Goal: Information Seeking & Learning: Learn about a topic

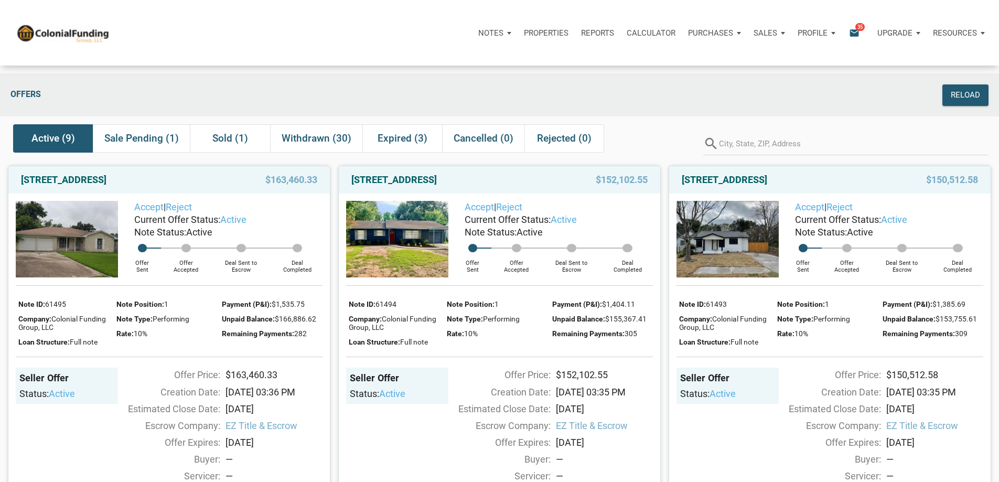
click at [512, 186] on div "2114 Garvey, Pasadena, TX, 77506" at bounding box center [453, 180] width 215 height 13
click at [521, 186] on div "2114 Garvey, Pasadena, TX, 77506" at bounding box center [453, 180] width 215 height 13
drag, startPoint x: 649, startPoint y: 190, endPoint x: 589, endPoint y: 196, distance: 59.5
click at [589, 186] on div "$152,102.55" at bounding box center [607, 180] width 92 height 13
copy span "$152,102.55"
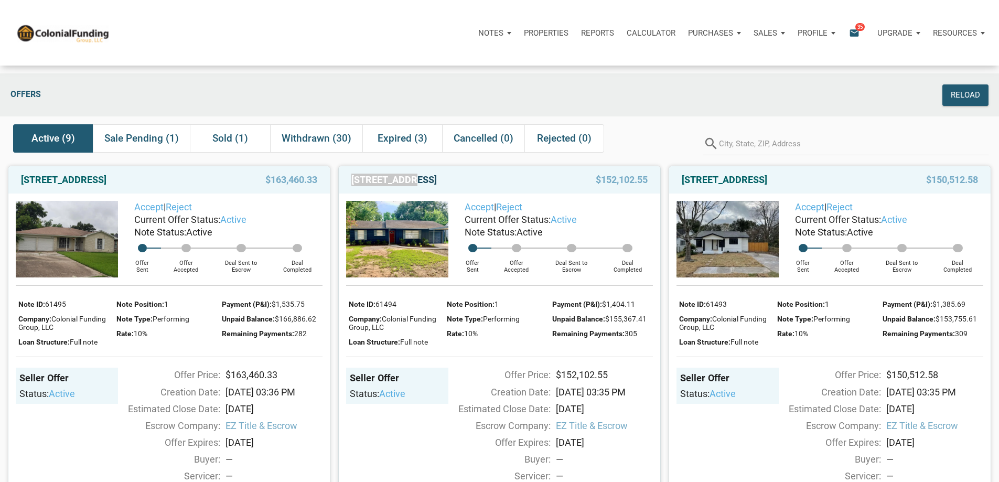
drag, startPoint x: 407, startPoint y: 192, endPoint x: 351, endPoint y: 192, distance: 56.1
click at [351, 186] on link "[STREET_ADDRESS]" at bounding box center [393, 180] width 85 height 13
copy link "2114 Garvey,"
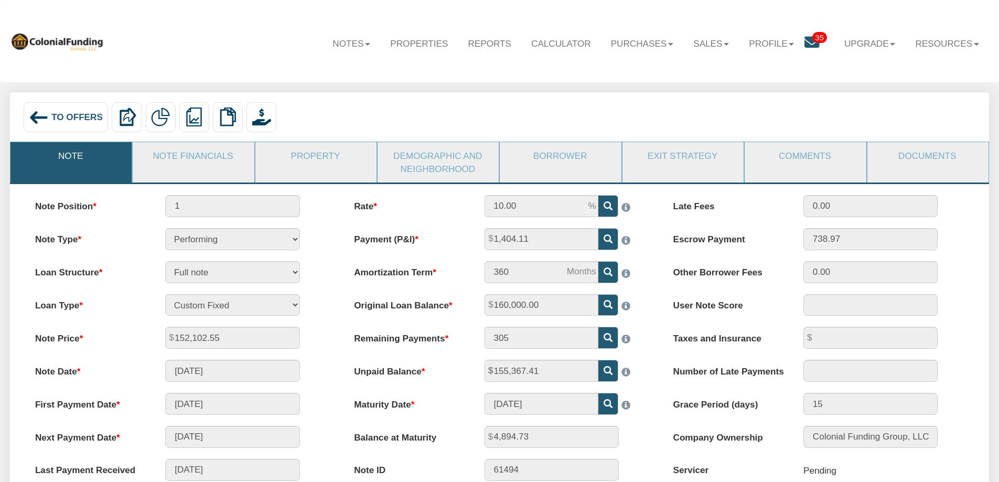
click at [83, 110] on div "To Offers" at bounding box center [66, 117] width 85 height 30
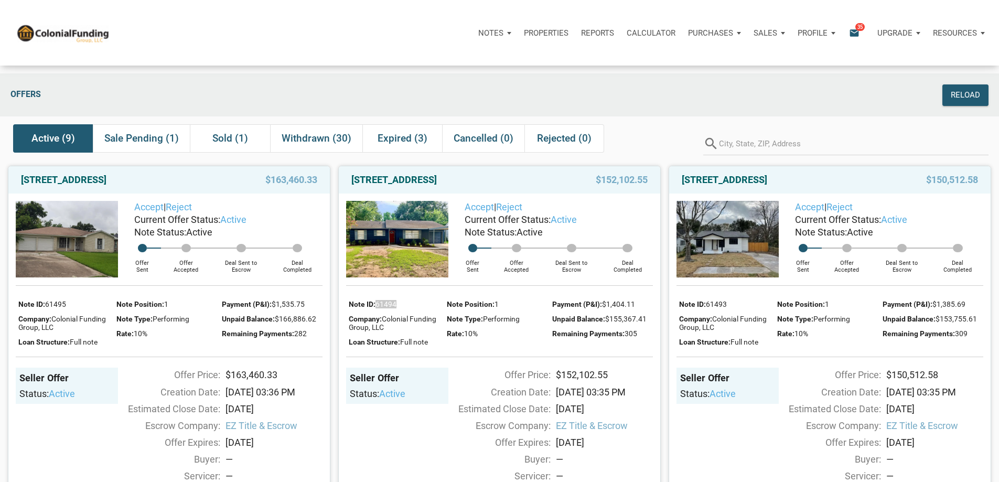
drag, startPoint x: 406, startPoint y: 335, endPoint x: 378, endPoint y: 338, distance: 28.5
click at [378, 311] on div "Note ID: 61494" at bounding box center [395, 303] width 93 height 15
copy span "61494"
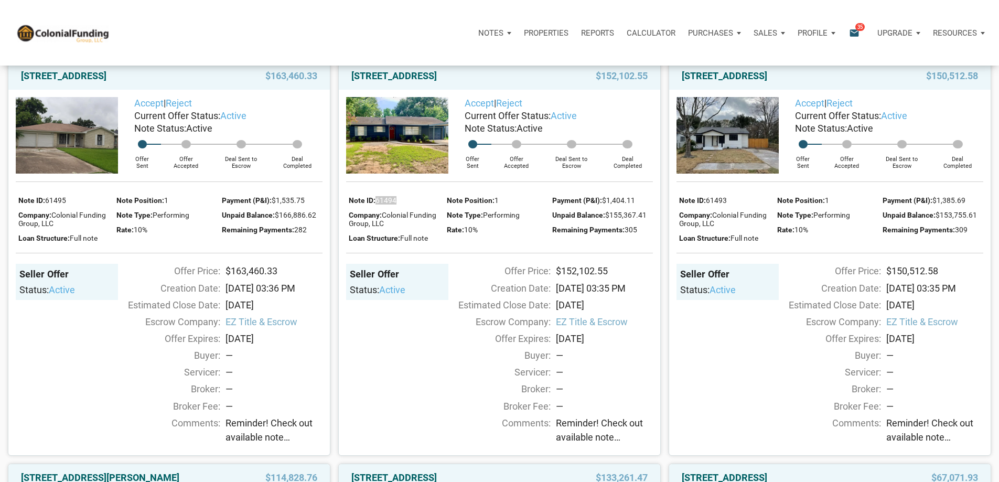
scroll to position [105, 0]
drag, startPoint x: 612, startPoint y: 307, endPoint x: 557, endPoint y: 306, distance: 54.6
click at [557, 277] on div "$152,102.55" at bounding box center [604, 270] width 107 height 14
drag, startPoint x: 650, startPoint y: 243, endPoint x: 607, endPoint y: 243, distance: 43.0
click at [607, 221] on div "Unpaid Balance: $155,367.41" at bounding box center [602, 213] width 101 height 15
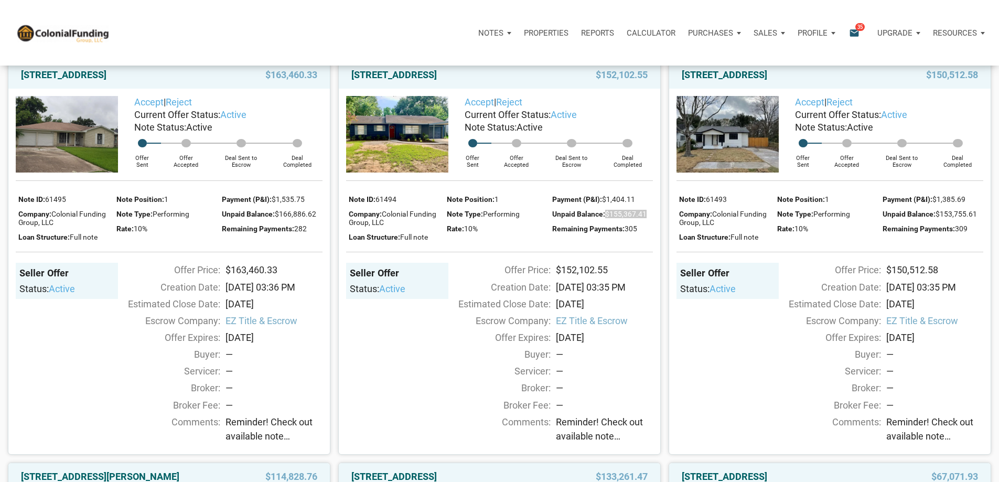
copy span "$155,367.41"
drag, startPoint x: 640, startPoint y: 229, endPoint x: 583, endPoint y: 212, distance: 60.2
click at [604, 206] on div "Payment (P&I): $1,404.11" at bounding box center [602, 198] width 101 height 15
copy span "$1,404.11"
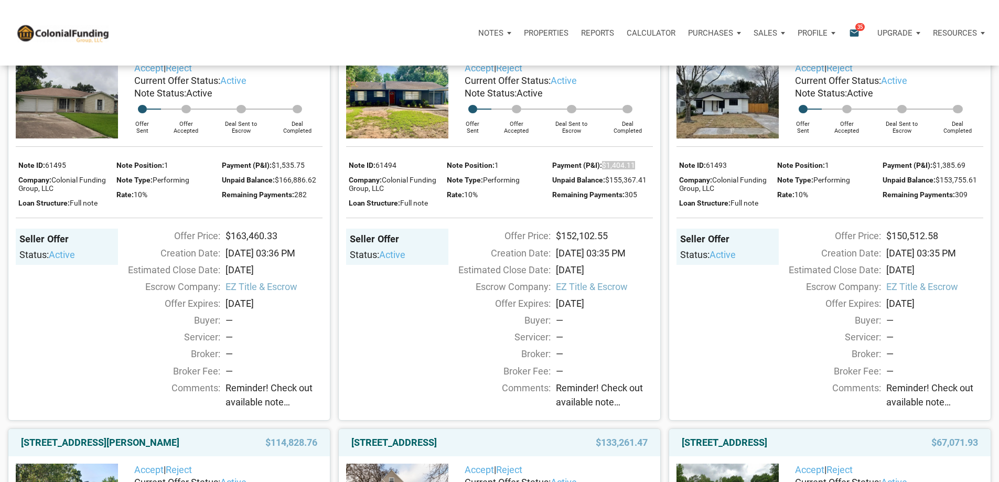
scroll to position [157, 0]
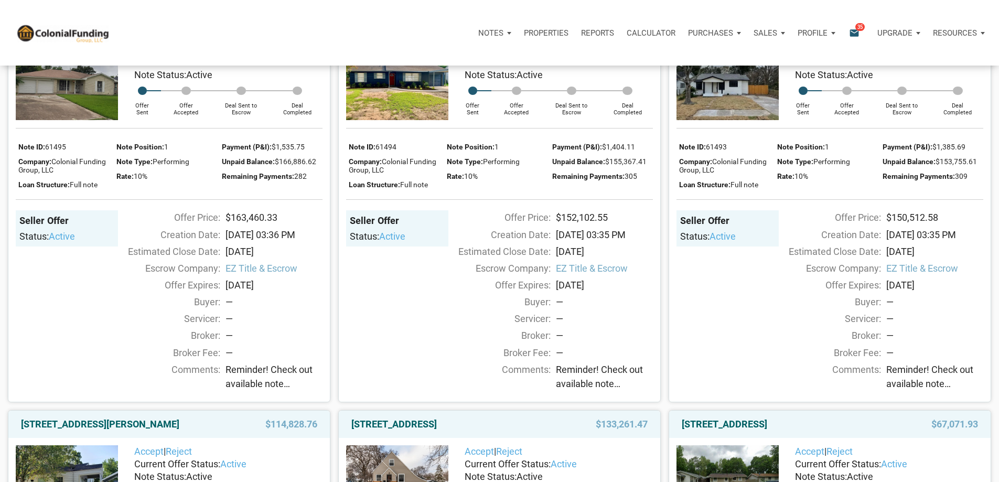
click at [584, 391] on span "Reminder! Check out available note inventory. Notes are priced from $42K to $21…" at bounding box center [604, 376] width 97 height 28
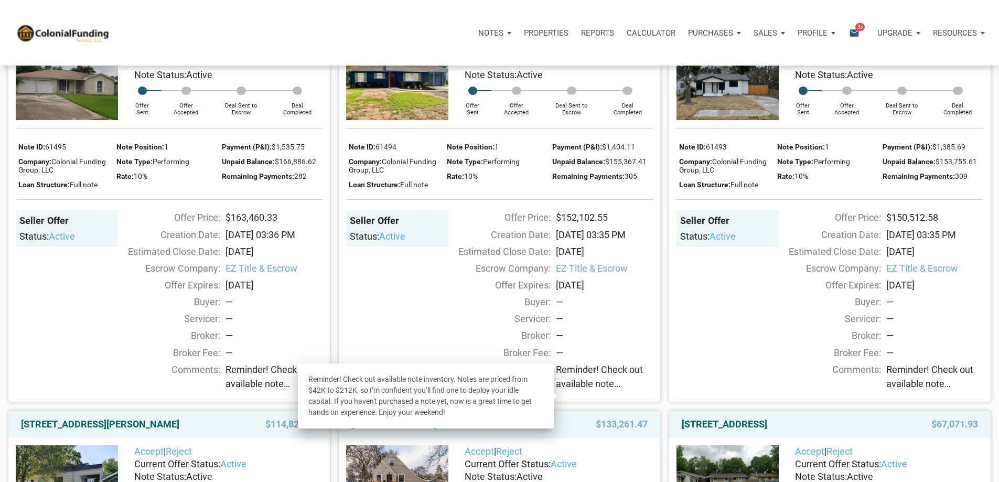
click at [397, 318] on div "Seller Offer Status: active" at bounding box center [397, 295] width 102 height 170
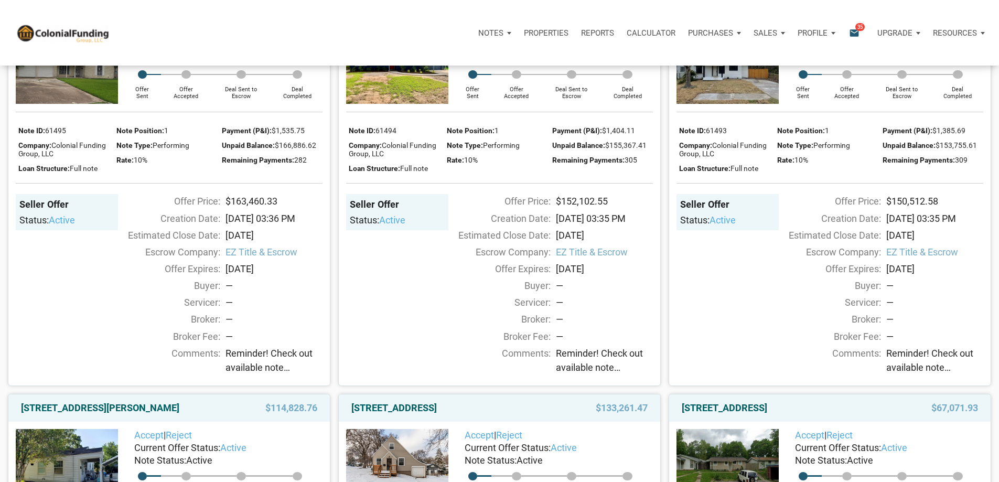
scroll to position [52, 0]
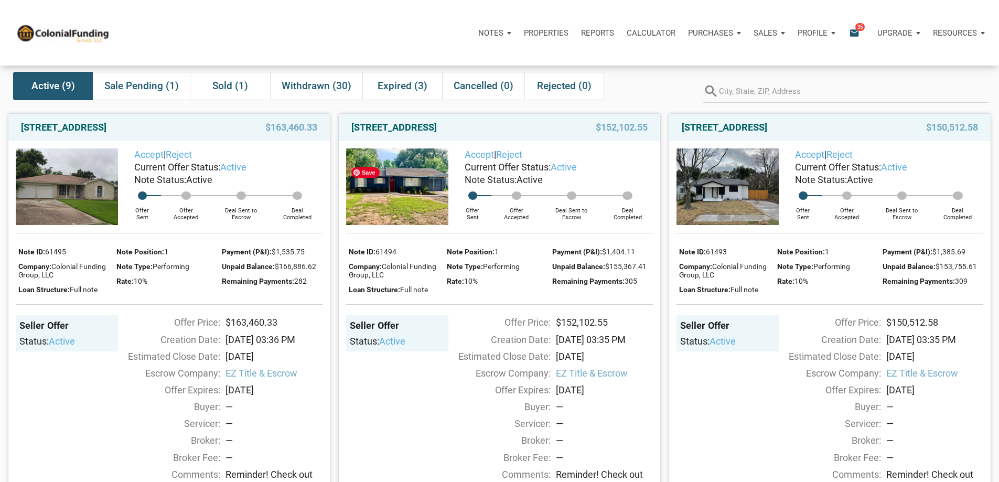
click at [380, 215] on img at bounding box center [397, 186] width 102 height 77
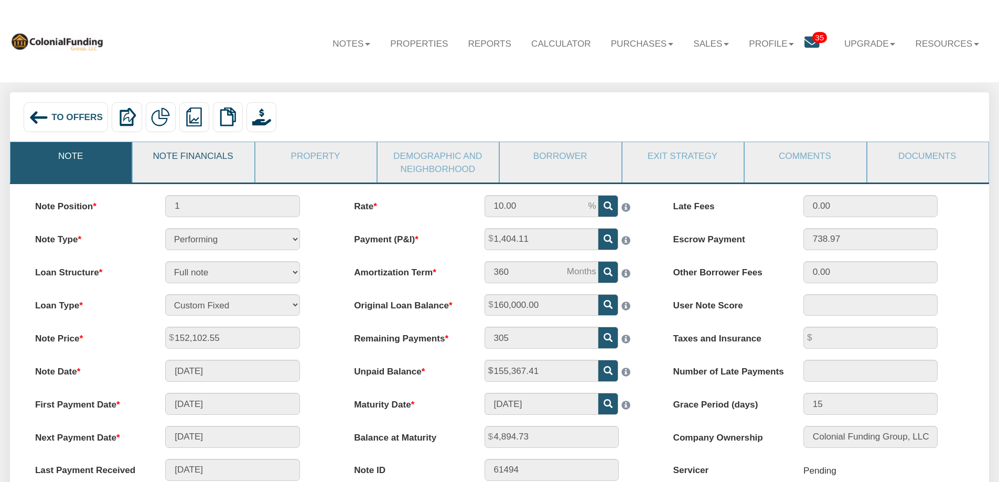
click at [198, 158] on link "Note Financials" at bounding box center [193, 155] width 120 height 27
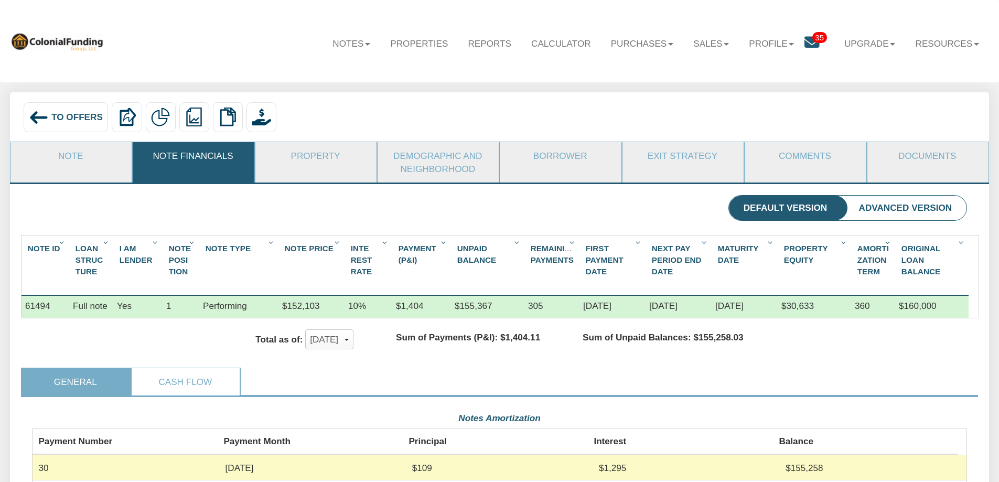
scroll to position [234, 935]
click at [312, 157] on link "Property" at bounding box center [315, 155] width 120 height 27
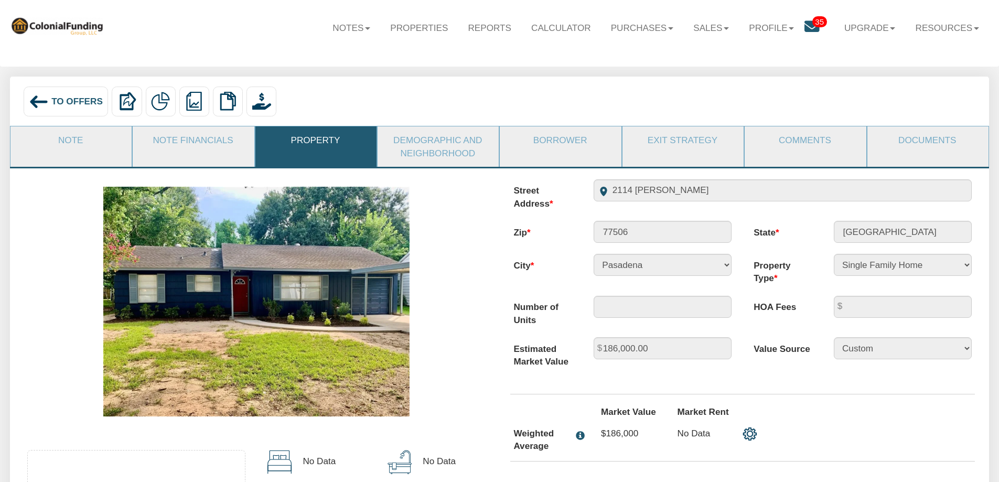
scroll to position [0, 0]
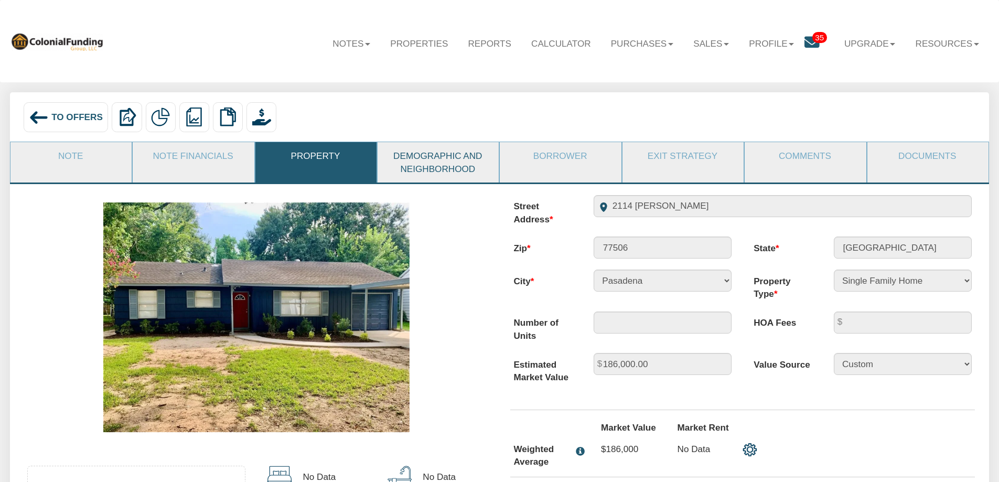
click at [435, 170] on link "Demographic and Neighborhood" at bounding box center [437, 162] width 120 height 40
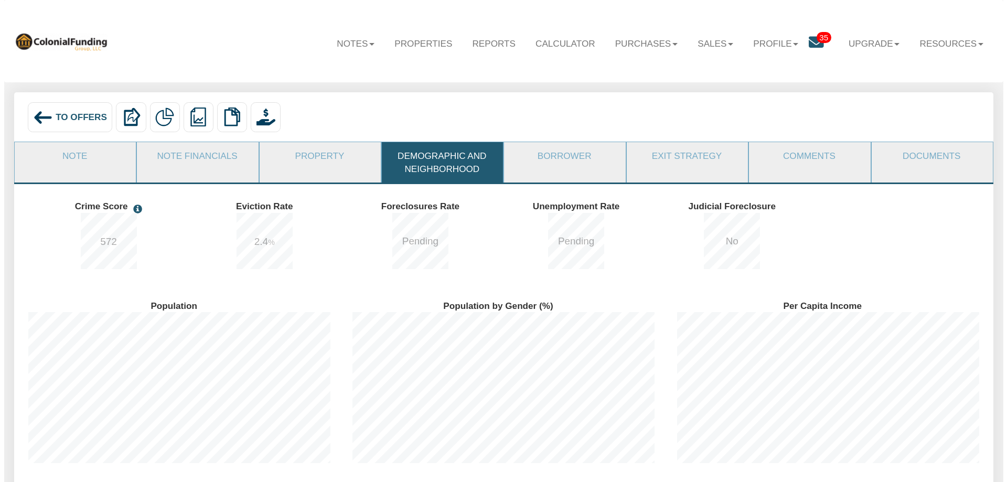
scroll to position [180, 324]
click at [562, 156] on link "Borrower" at bounding box center [560, 155] width 120 height 27
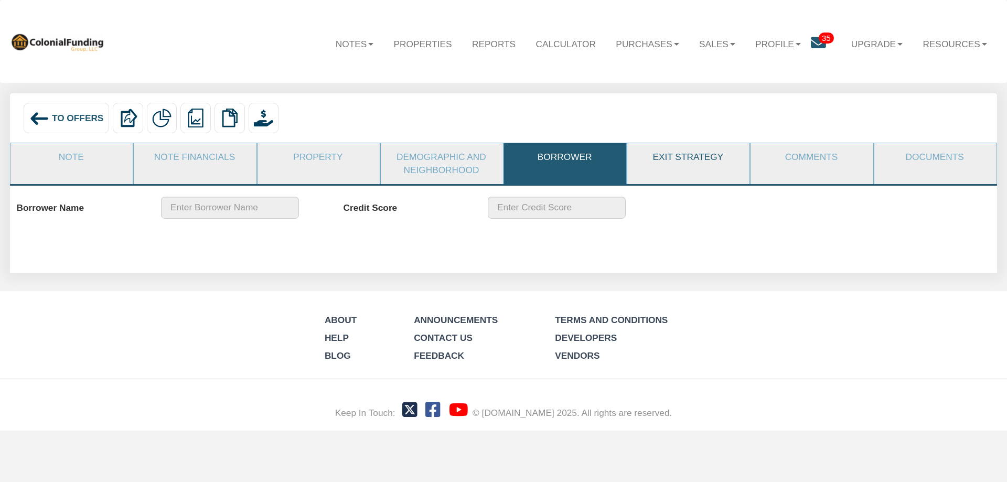
click at [672, 163] on link "Exit Strategy" at bounding box center [687, 157] width 121 height 28
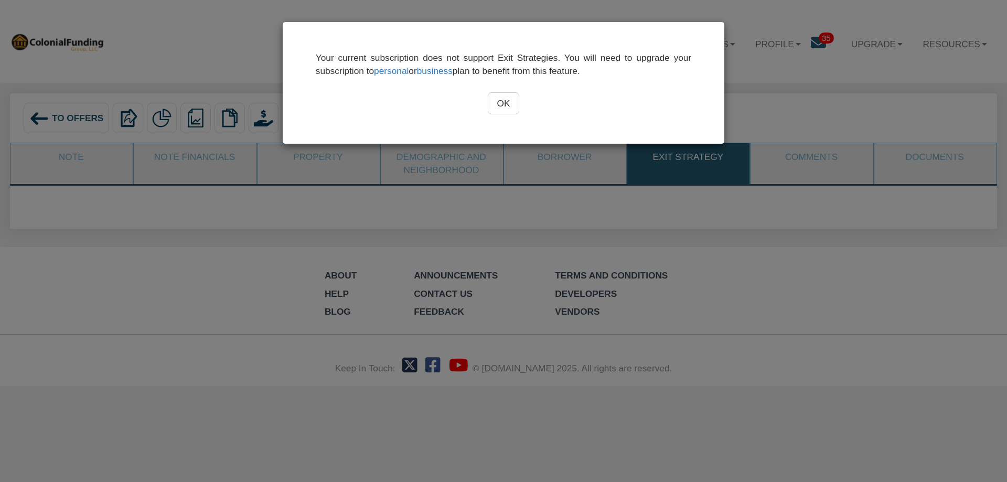
click at [504, 107] on input "OK" at bounding box center [504, 103] width 32 height 22
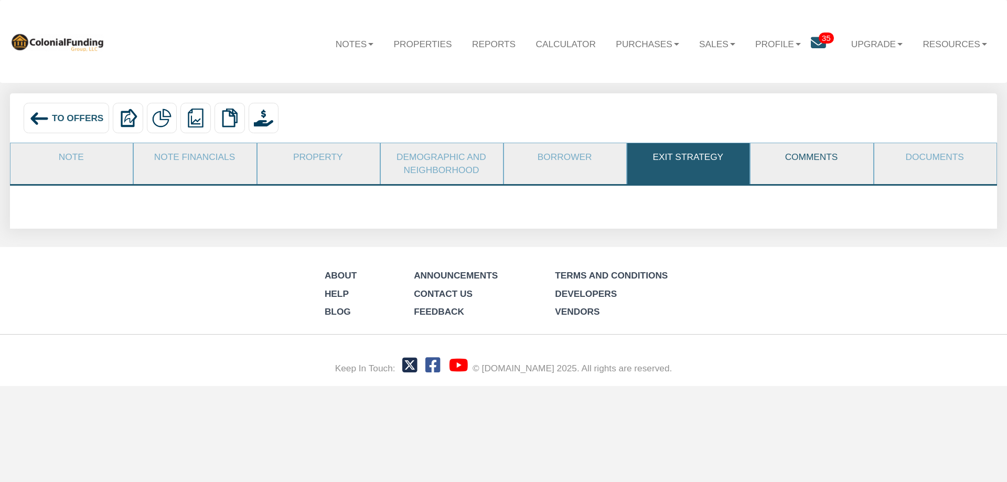
click at [832, 155] on link "Comments" at bounding box center [810, 157] width 121 height 28
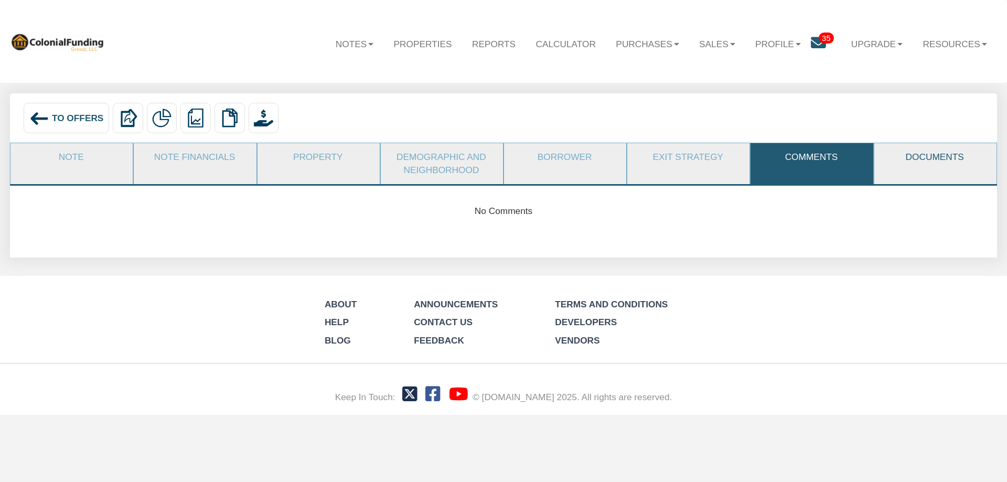
click at [922, 158] on link "Documents" at bounding box center [934, 157] width 121 height 28
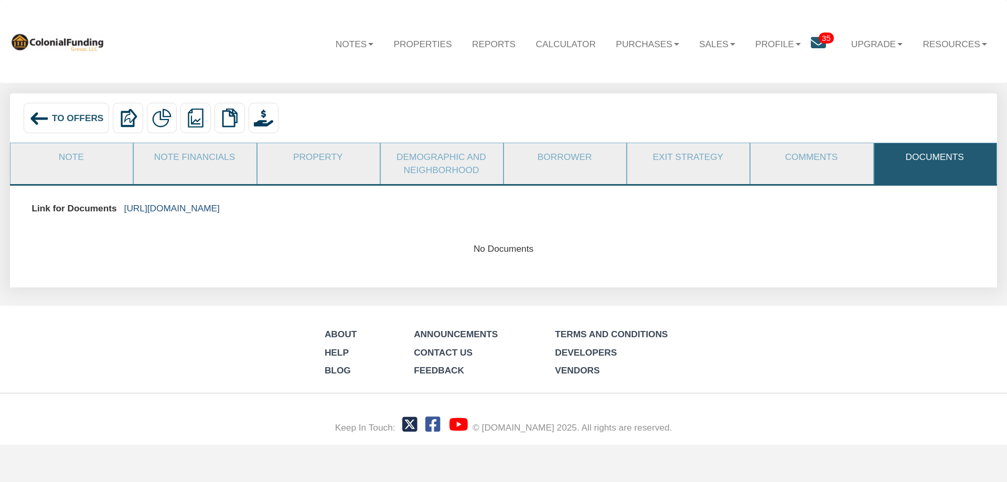
drag, startPoint x: 693, startPoint y: 211, endPoint x: 124, endPoint y: 213, distance: 568.9
click at [124, 213] on div "Link for Documents https://colonialfundinggroup.sharepoint.com/:f:/s/operations…" at bounding box center [503, 208] width 958 height 23
copy link "https://colonialfundinggroup.sharepoint.com/:f:/s/operationsteam/Eos7GLhyFOFCt3…"
click at [220, 207] on link "https://colonialfundinggroup.sharepoint.com/:f:/s/operationsteam/Eos7GLhyFOFCt3…" at bounding box center [171, 208] width 95 height 10
click at [67, 111] on div "To Offers" at bounding box center [66, 118] width 85 height 30
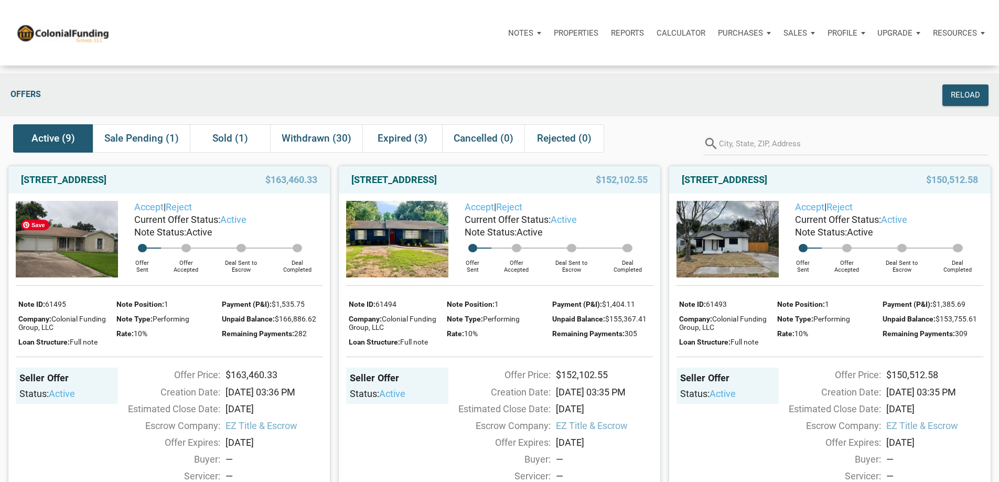
click at [68, 238] on img at bounding box center [67, 239] width 102 height 77
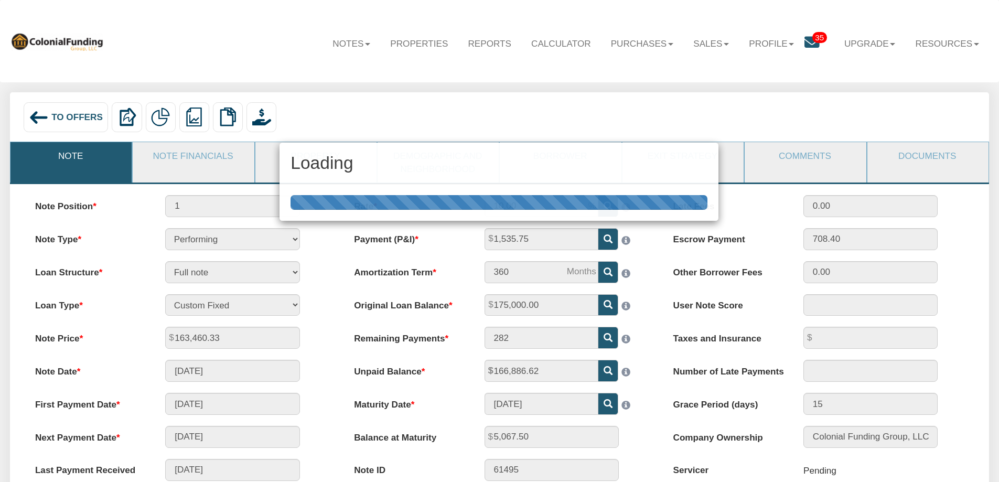
click at [912, 159] on div "Loading" at bounding box center [499, 241] width 999 height 482
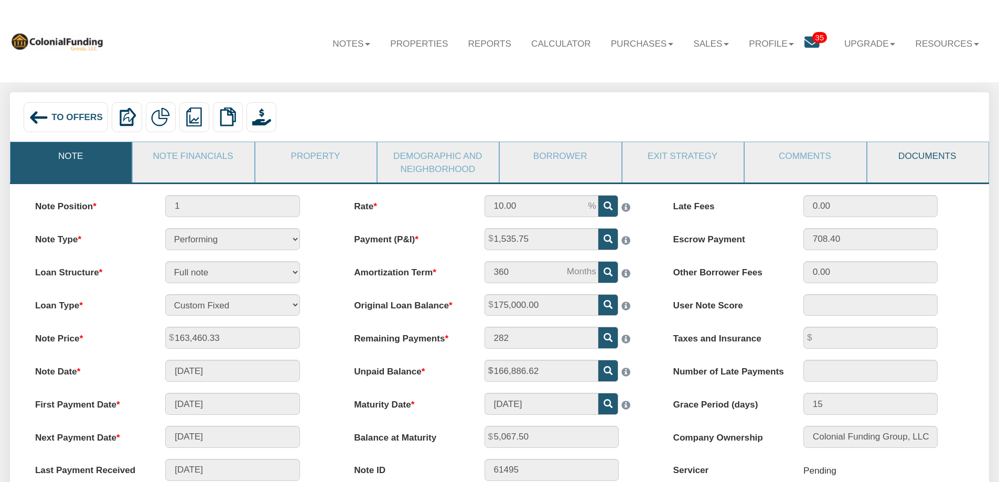
click at [925, 158] on link "Documents" at bounding box center [927, 155] width 120 height 27
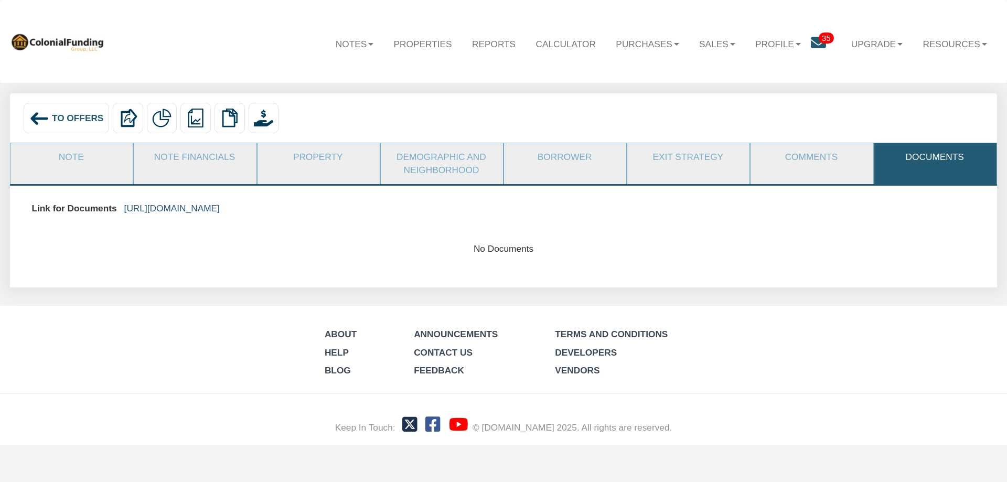
click at [172, 211] on link "https://colonialfundinggroup.sharepoint.com/:f:/s/operationsteam/EggFpjy2Vf1Fpp…" at bounding box center [171, 208] width 95 height 10
click at [65, 116] on span "To Offers" at bounding box center [78, 118] width 52 height 10
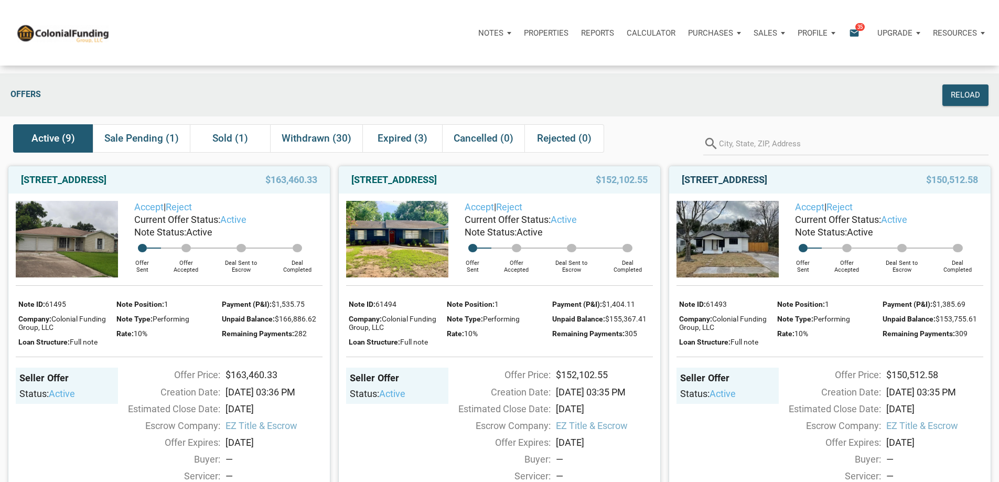
click at [749, 186] on link "[STREET_ADDRESS]" at bounding box center [724, 180] width 85 height 13
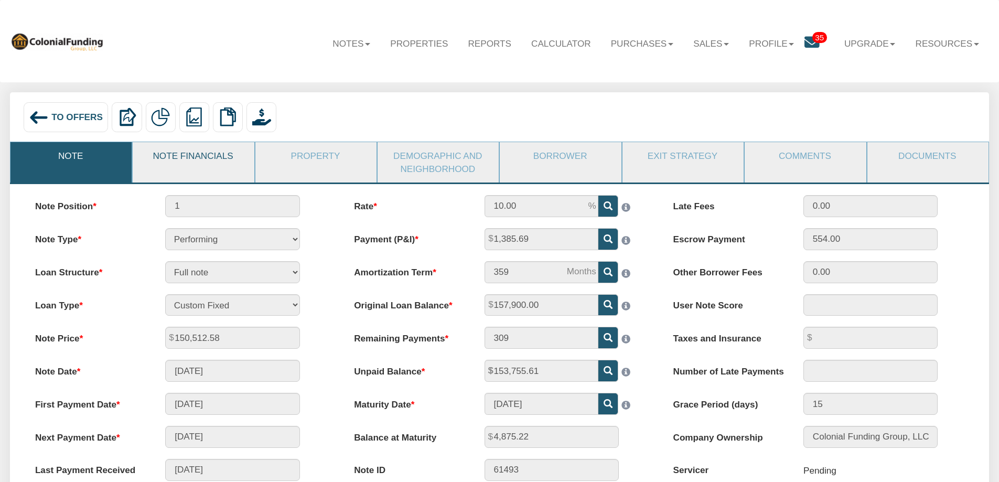
click at [193, 157] on link "Note Financials" at bounding box center [193, 155] width 120 height 27
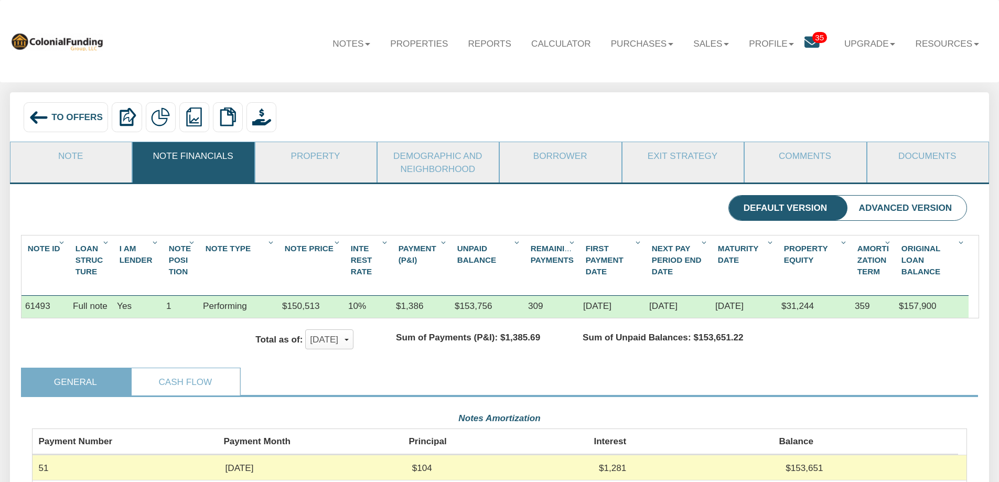
scroll to position [234, 935]
click at [328, 159] on link "Property" at bounding box center [315, 155] width 120 height 27
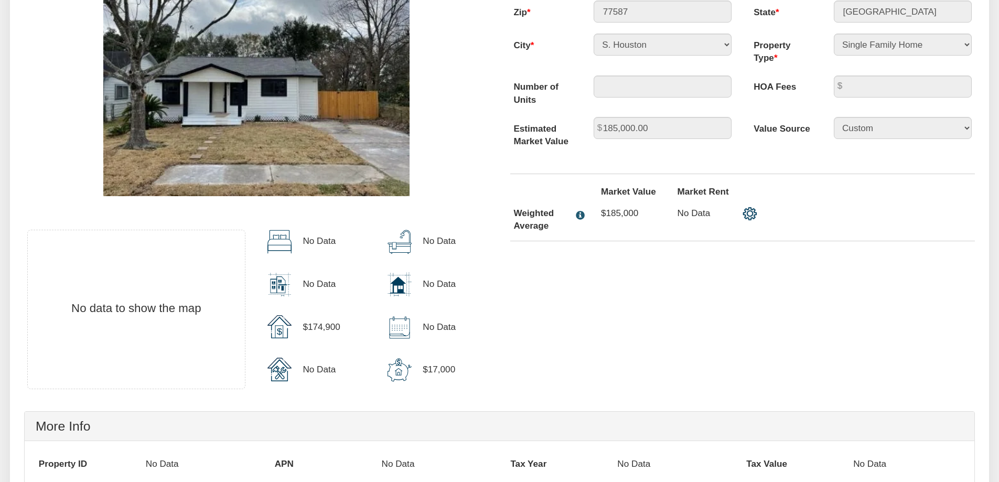
scroll to position [0, 0]
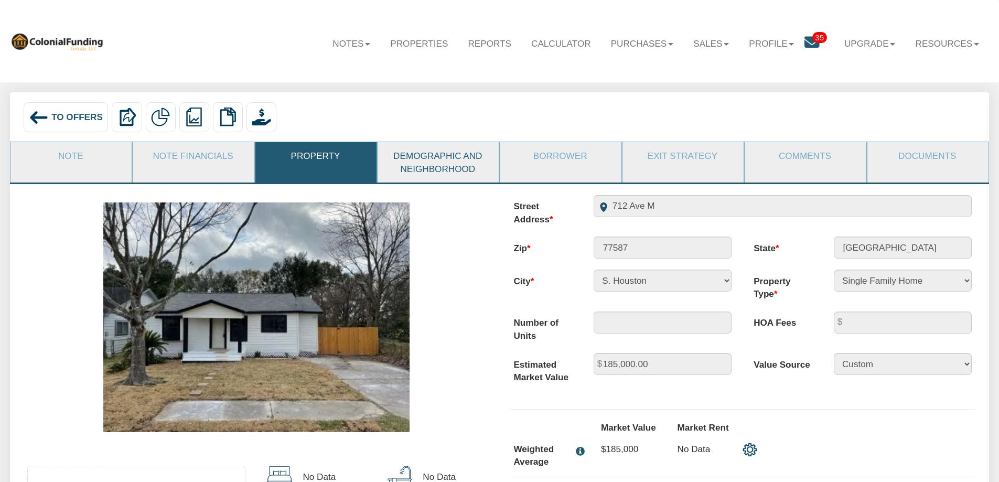
click at [433, 159] on link "Demographic and Neighborhood" at bounding box center [437, 162] width 120 height 40
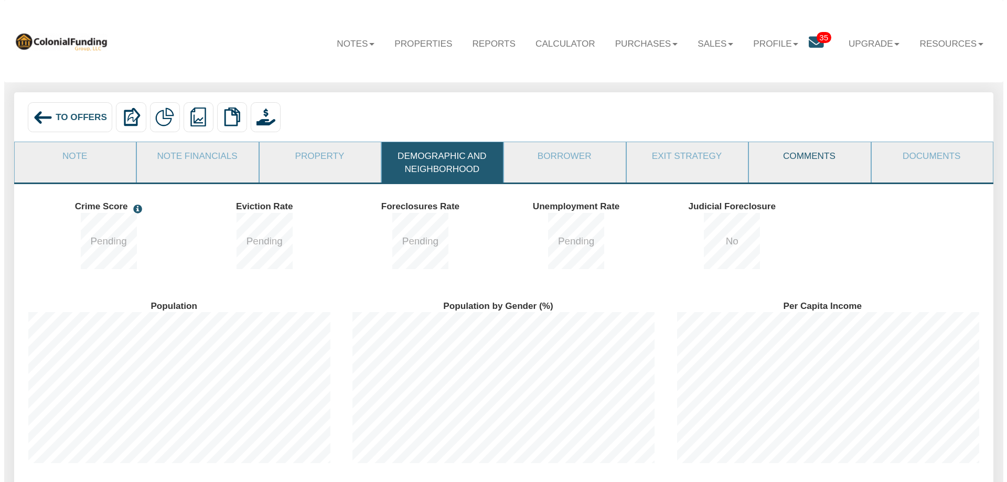
scroll to position [180, 324]
click at [801, 157] on link "Comments" at bounding box center [805, 155] width 120 height 27
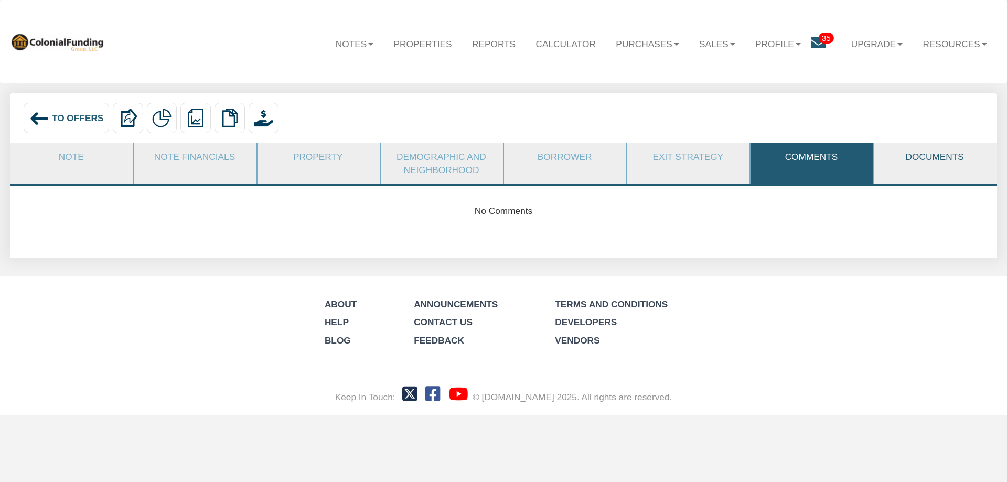
click at [908, 158] on link "Documents" at bounding box center [934, 157] width 121 height 28
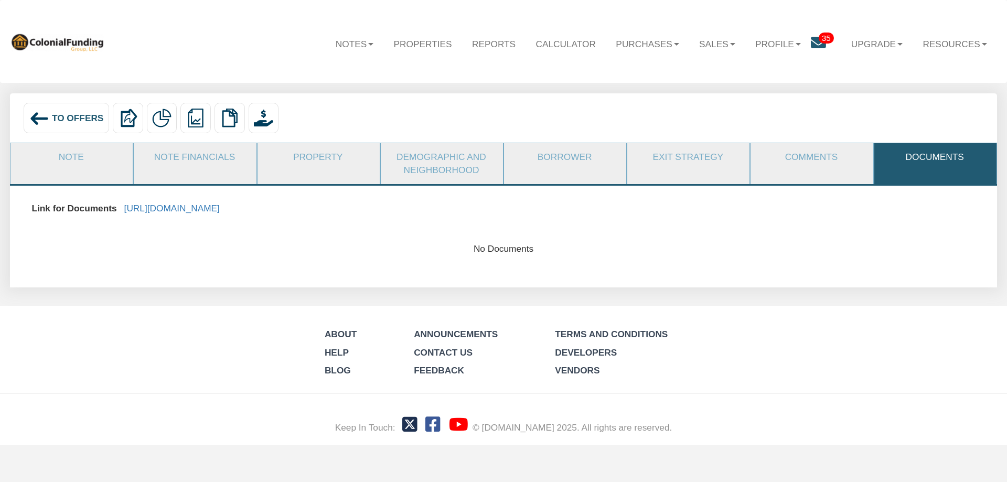
drag, startPoint x: 694, startPoint y: 218, endPoint x: 124, endPoint y: 217, distance: 569.9
click at [124, 217] on div "Link for Documents https://colonialfundinggroup.sharepoint.com/:f:/s/operations…" at bounding box center [503, 214] width 964 height 34
copy link "[URL][DOMAIN_NAME]"
click at [60, 117] on span "To Offers" at bounding box center [78, 118] width 52 height 10
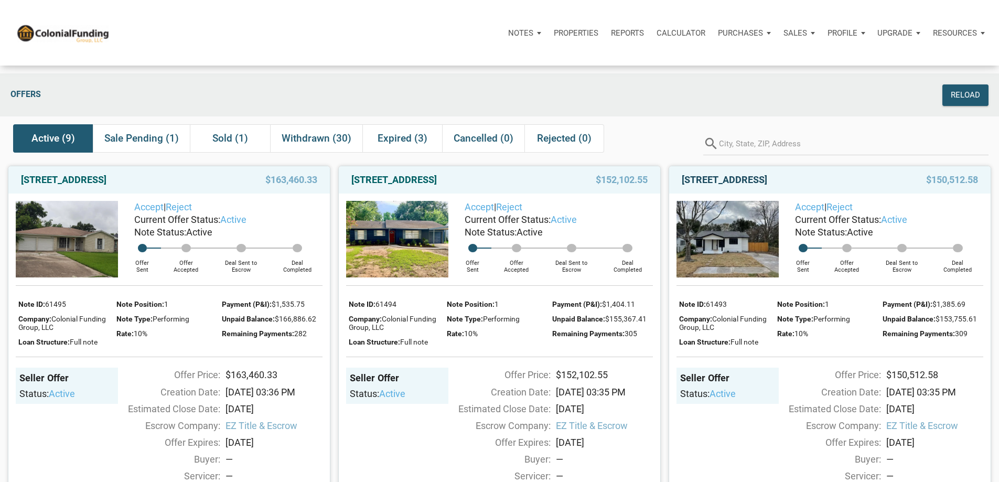
click at [739, 186] on link "[STREET_ADDRESS]" at bounding box center [724, 180] width 85 height 13
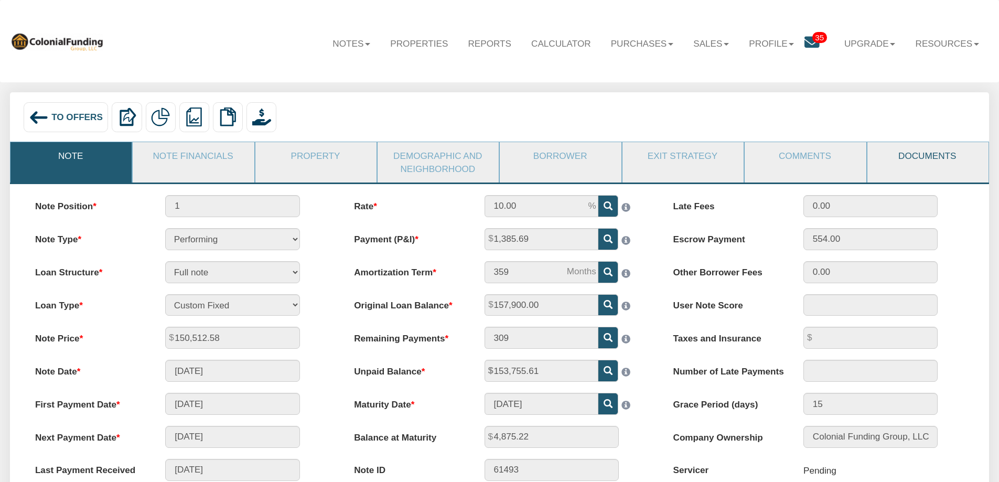
click at [922, 153] on link "Documents" at bounding box center [927, 155] width 120 height 27
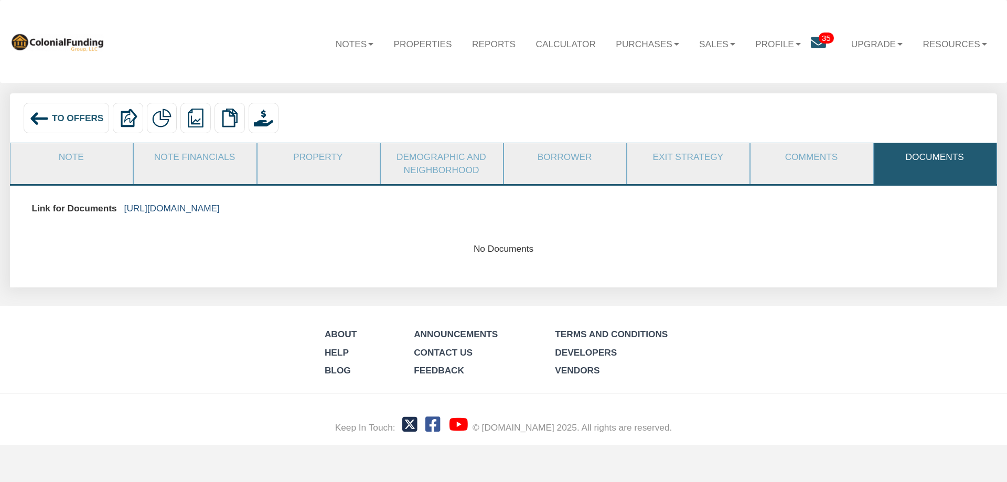
click at [220, 209] on link "[URL][DOMAIN_NAME]" at bounding box center [171, 208] width 95 height 10
click at [80, 121] on span "To Offers" at bounding box center [78, 118] width 52 height 10
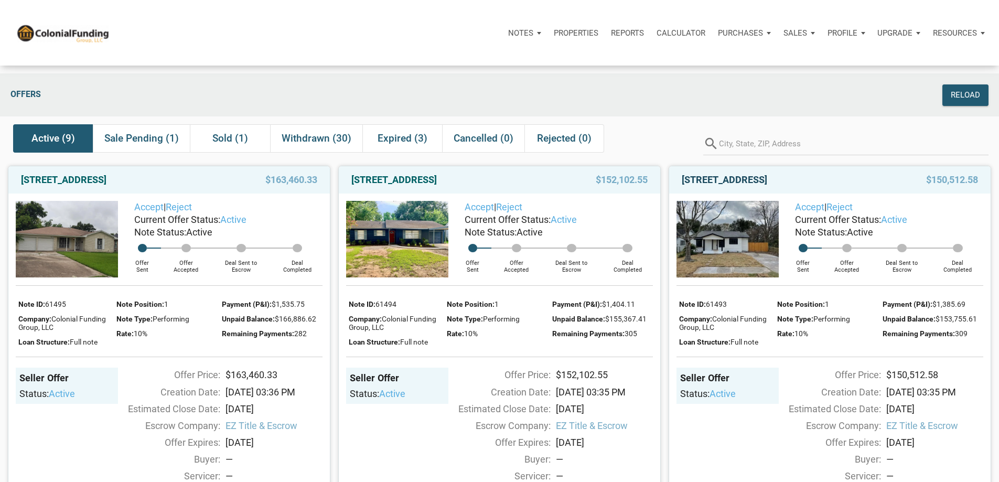
click at [725, 186] on link "[STREET_ADDRESS]" at bounding box center [724, 180] width 85 height 13
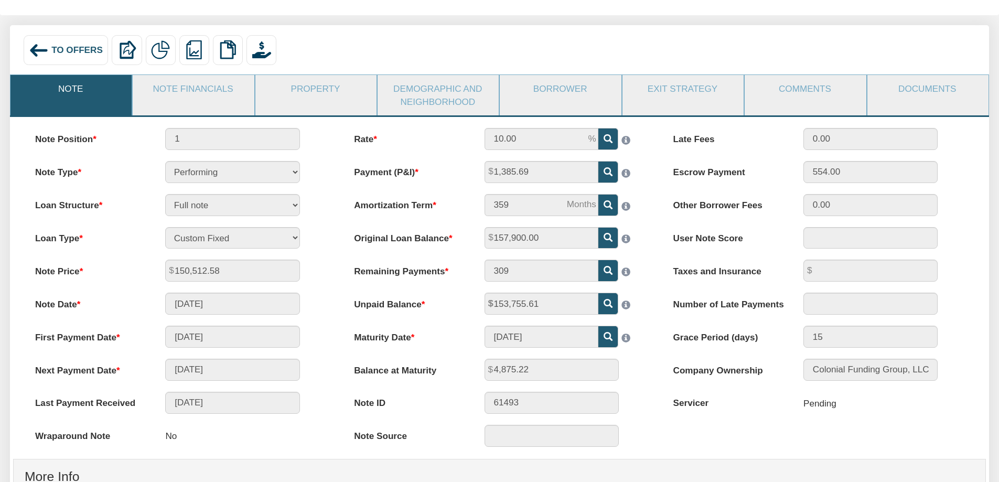
scroll to position [105, 0]
